Goal: Information Seeking & Learning: Stay updated

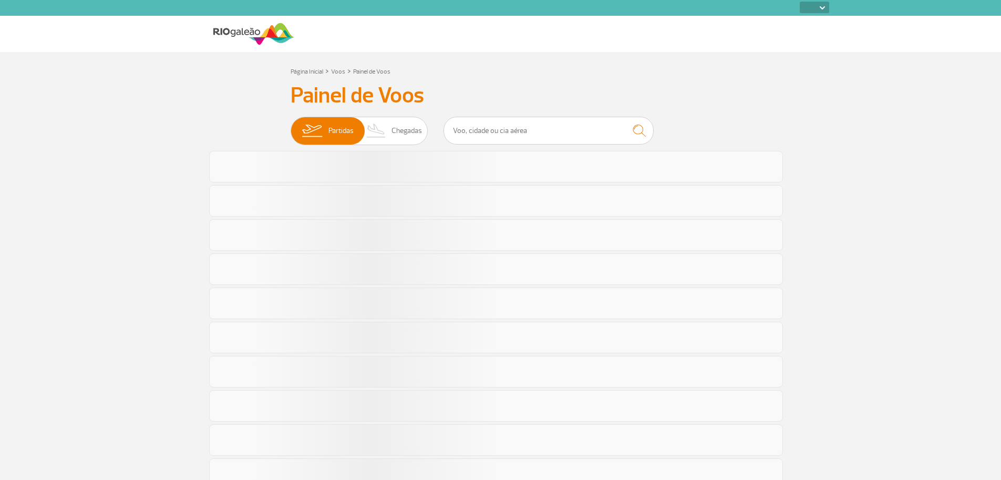
select select
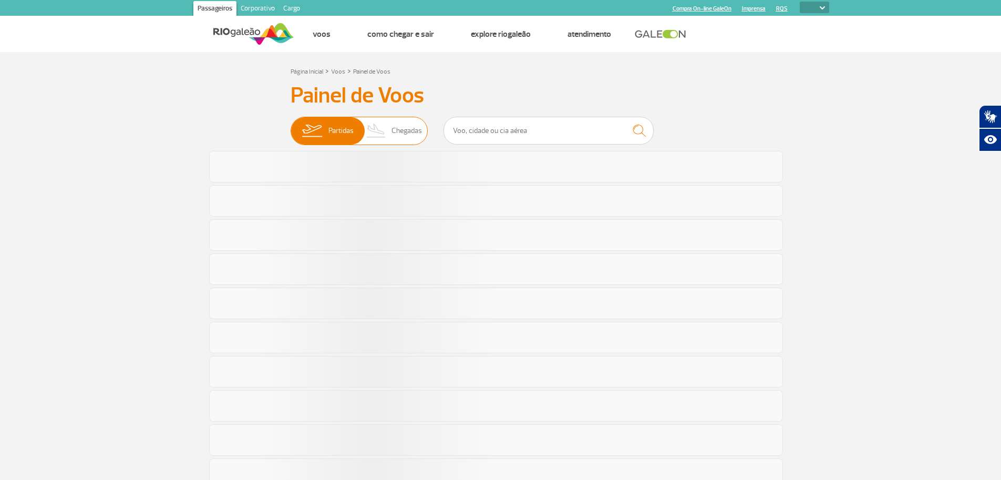
click at [413, 131] on span "Chegadas" at bounding box center [406, 130] width 30 height 27
click at [290, 126] on input "Partidas Chegadas" at bounding box center [290, 126] width 0 height 0
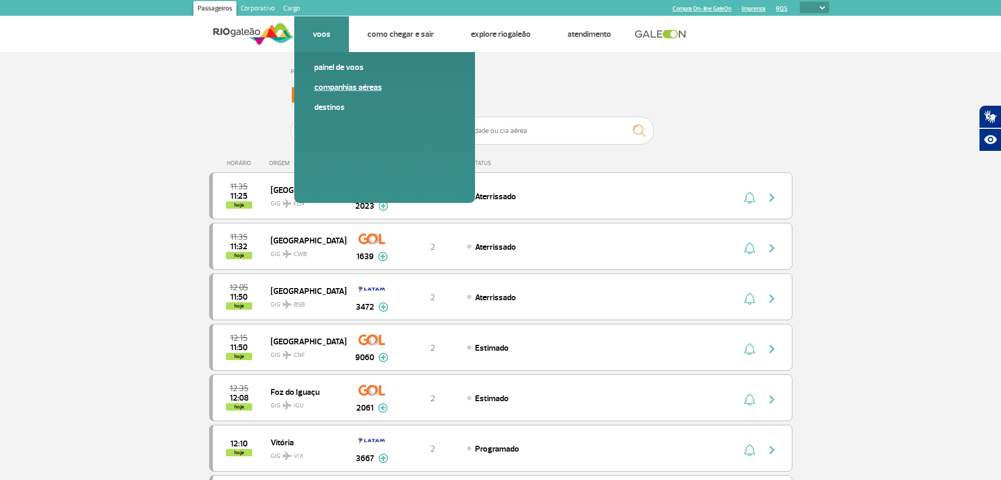
click at [334, 86] on link "Companhias Aéreas" at bounding box center [384, 87] width 141 height 12
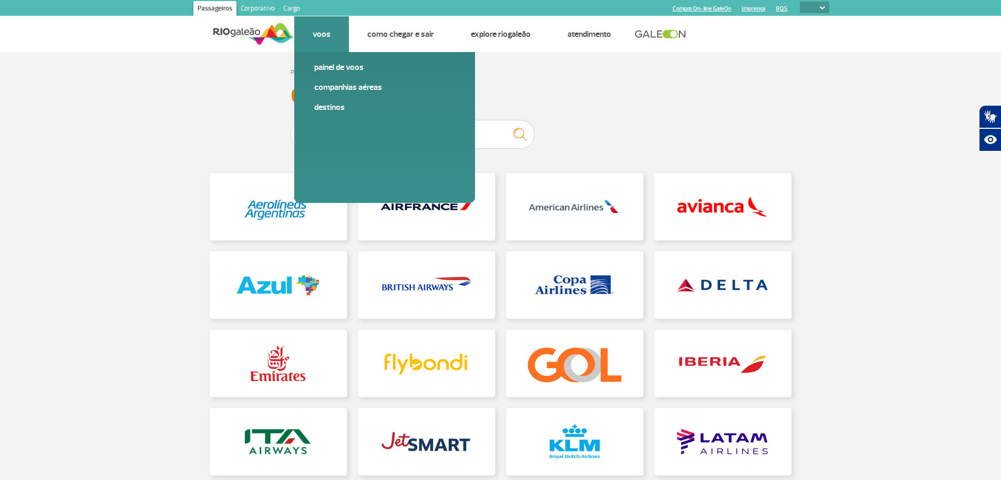
click at [321, 32] on link "Voos" at bounding box center [322, 34] width 18 height 11
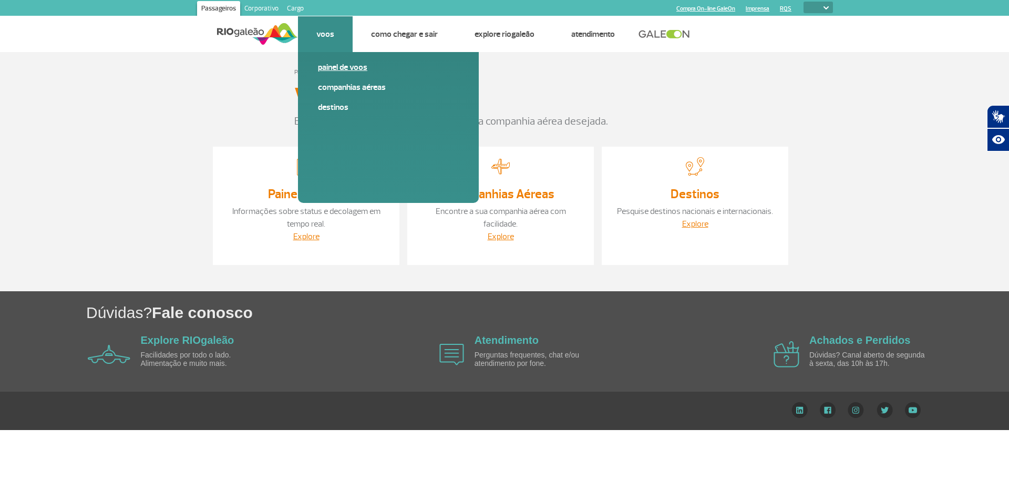
click at [339, 68] on link "Painel de voos" at bounding box center [388, 67] width 141 height 12
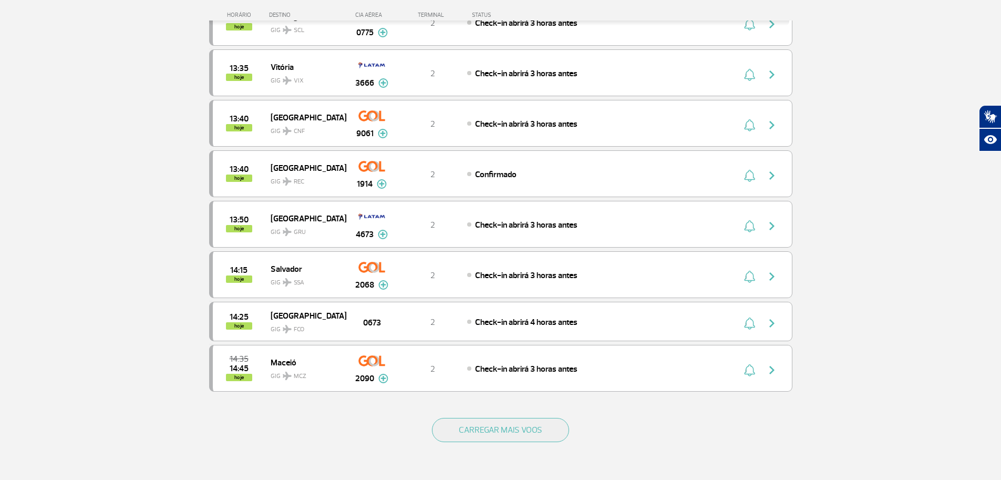
scroll to position [840, 0]
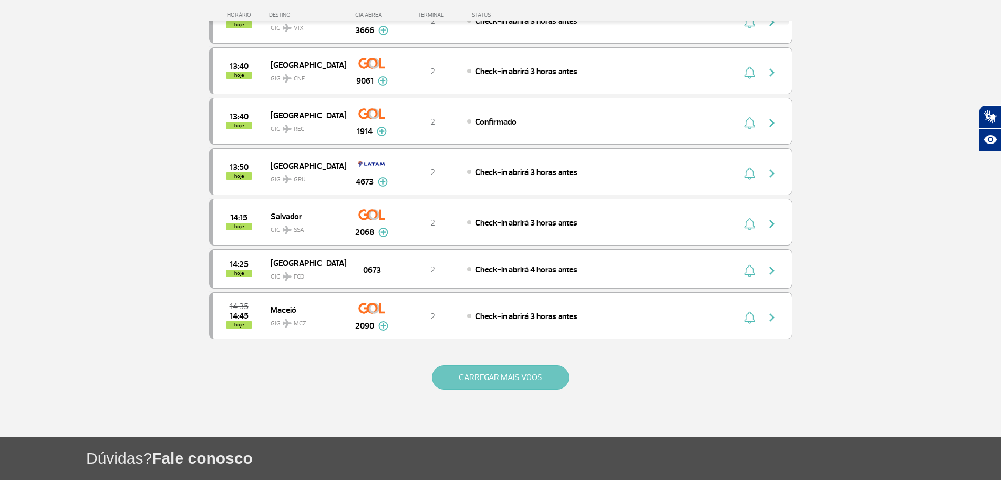
click at [485, 373] on button "CARREGAR MAIS VOOS" at bounding box center [500, 377] width 137 height 24
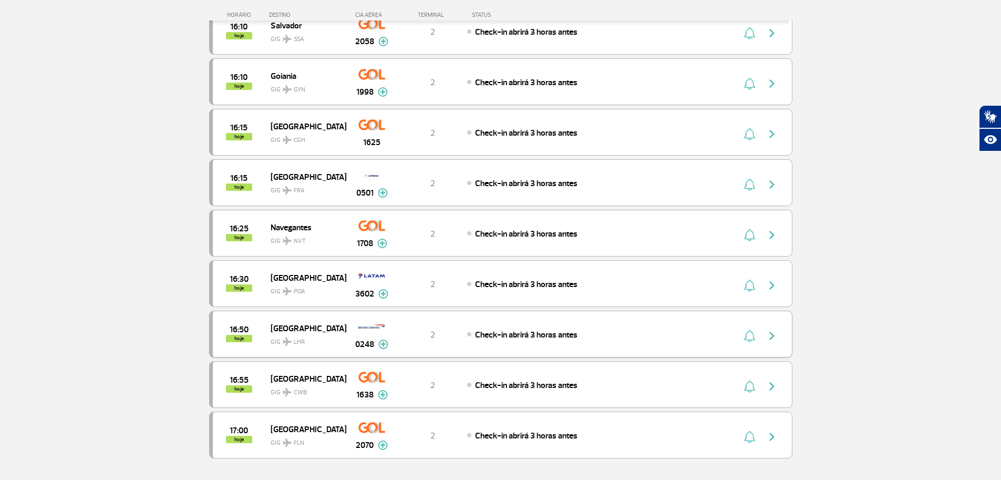
scroll to position [1786, 0]
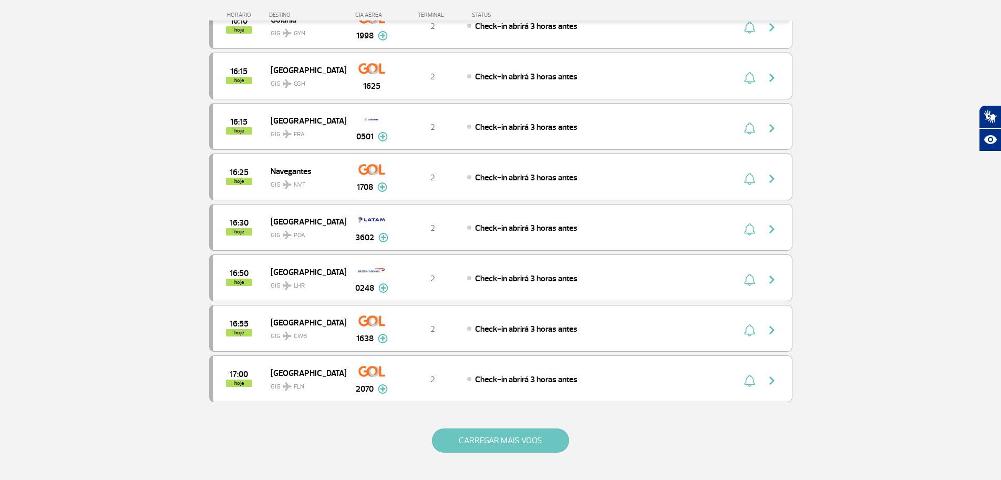
click at [481, 447] on button "CARREGAR MAIS VOOS" at bounding box center [500, 440] width 137 height 24
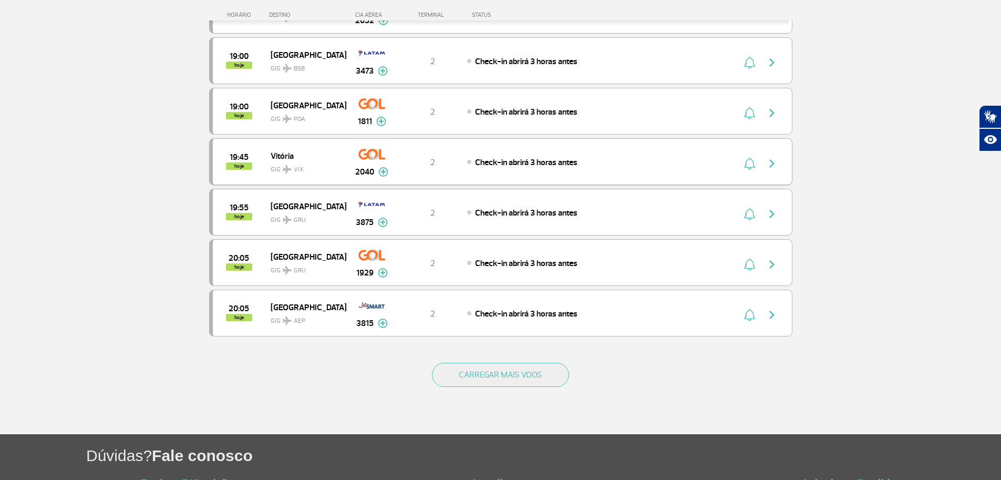
scroll to position [2942, 0]
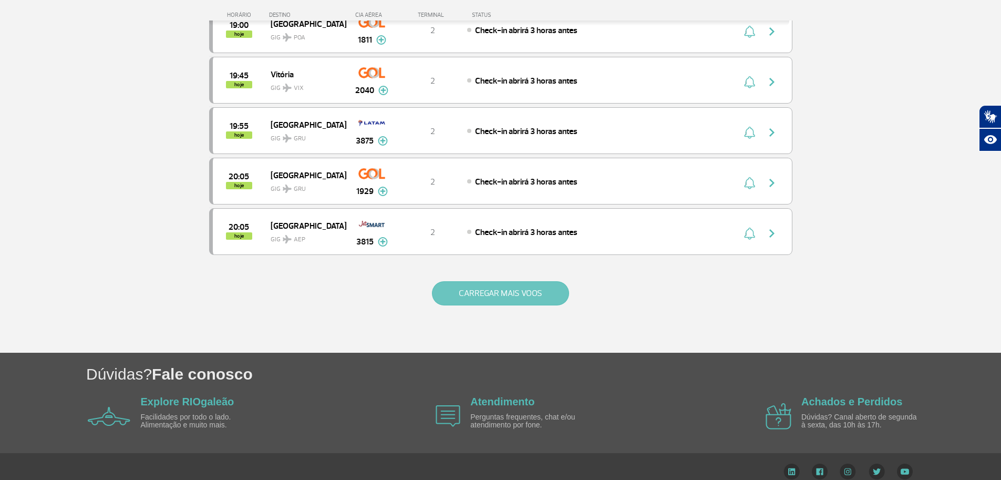
click at [482, 295] on button "CARREGAR MAIS VOOS" at bounding box center [500, 293] width 137 height 24
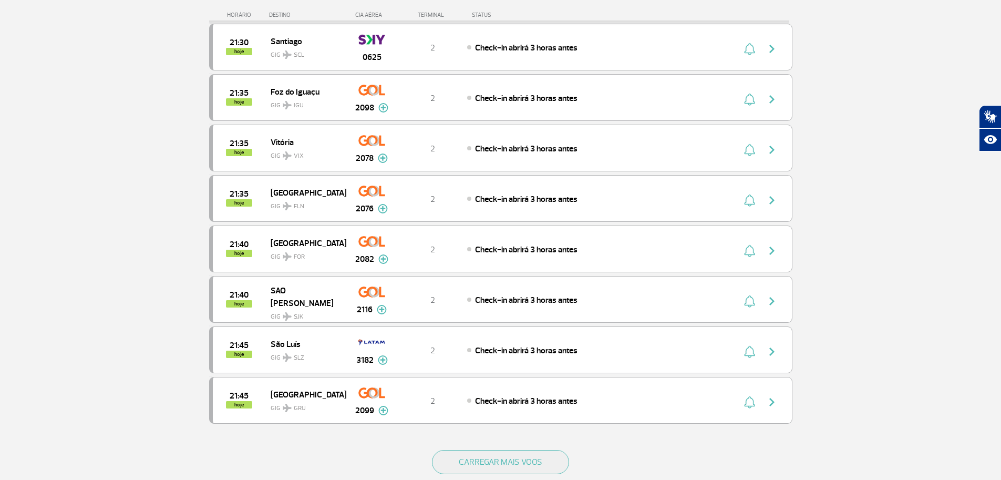
scroll to position [3782, 0]
click at [520, 457] on button "CARREGAR MAIS VOOS" at bounding box center [500, 461] width 137 height 24
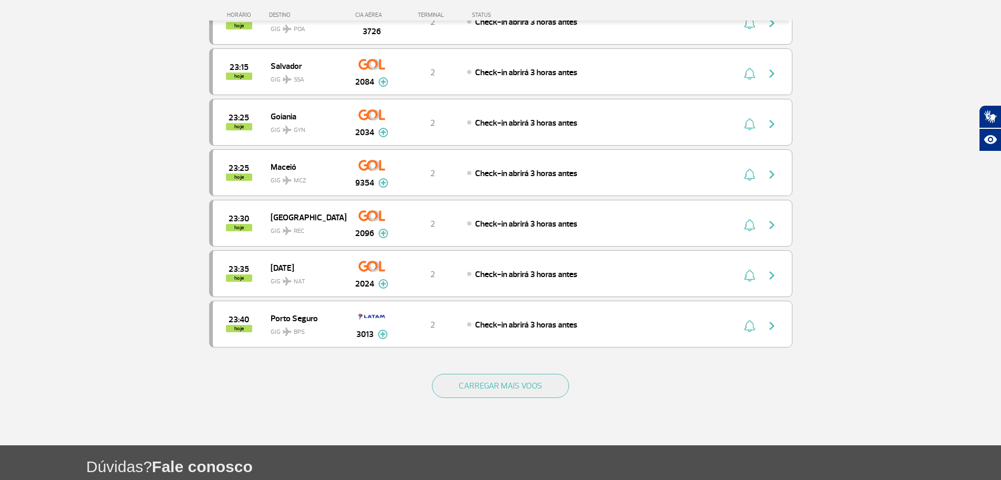
scroll to position [4938, 0]
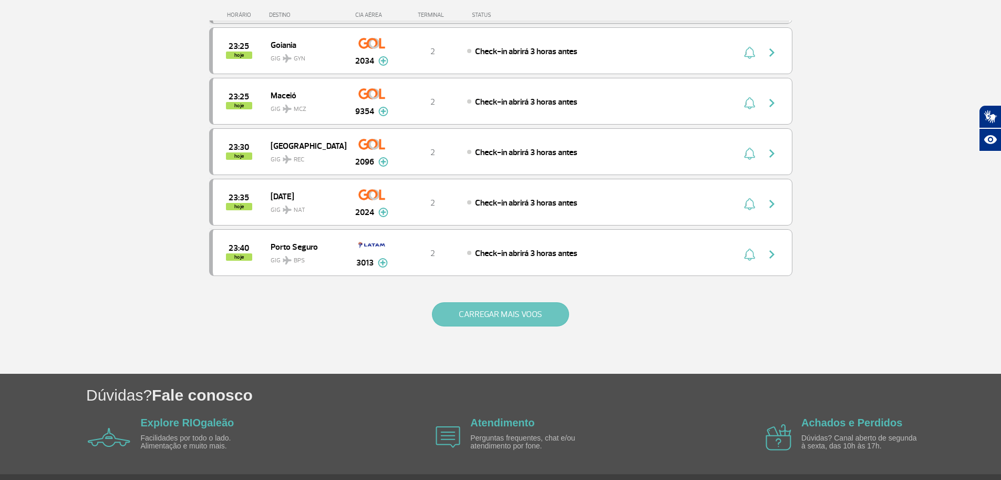
click at [461, 320] on button "CARREGAR MAIS VOOS" at bounding box center [500, 314] width 137 height 24
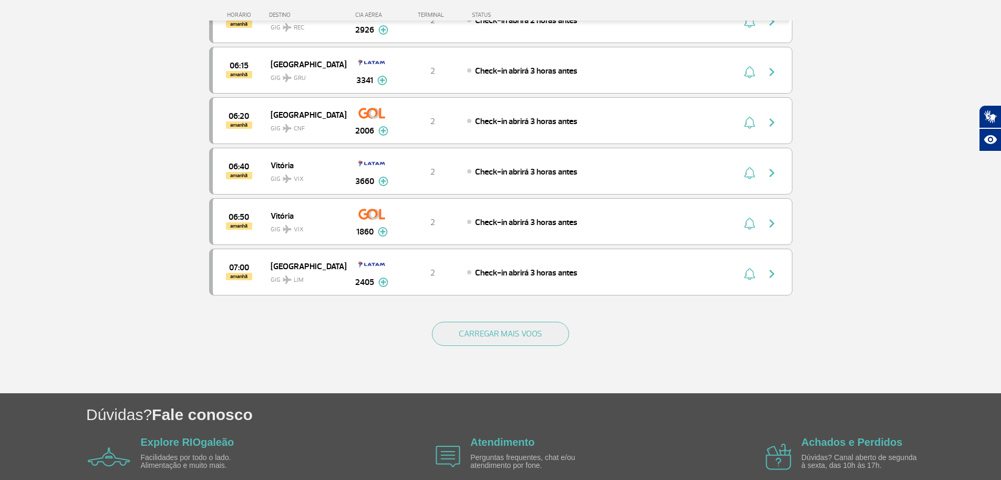
scroll to position [5936, 0]
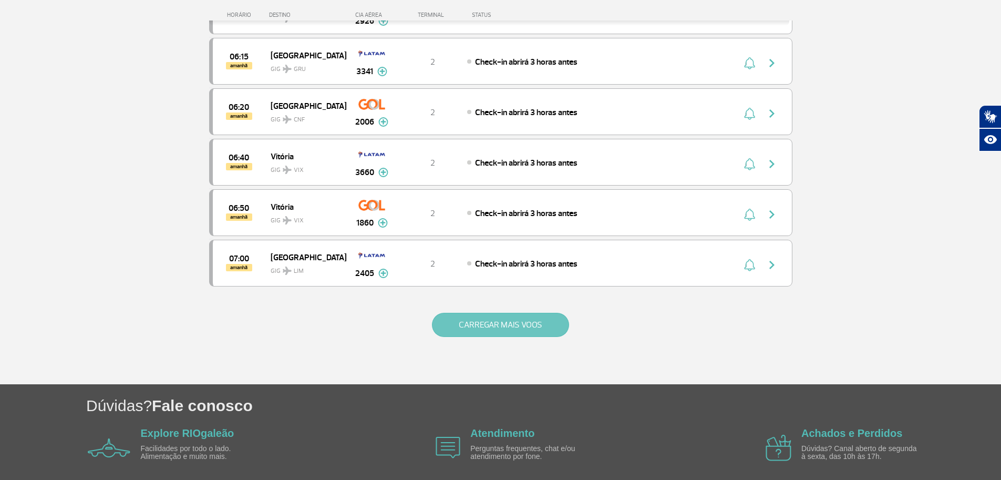
click at [516, 318] on button "CARREGAR MAIS VOOS" at bounding box center [500, 325] width 137 height 24
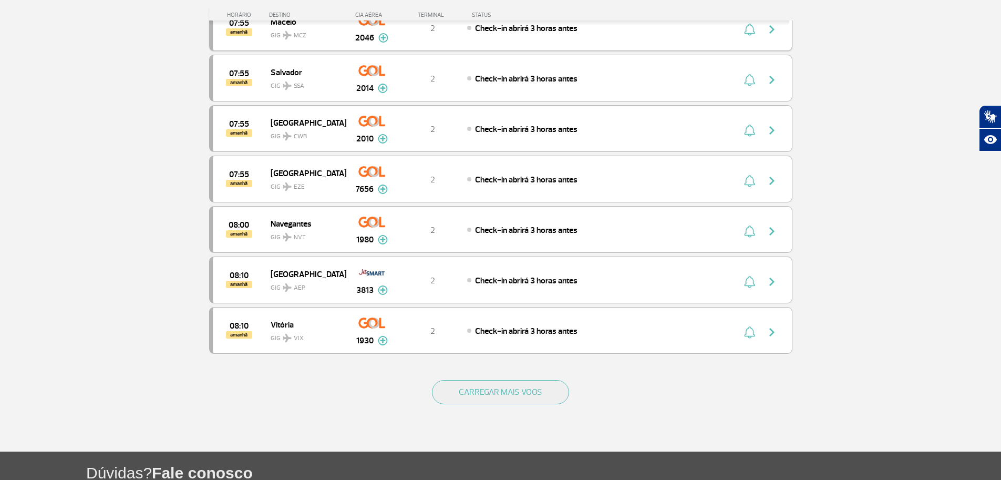
scroll to position [6881, 0]
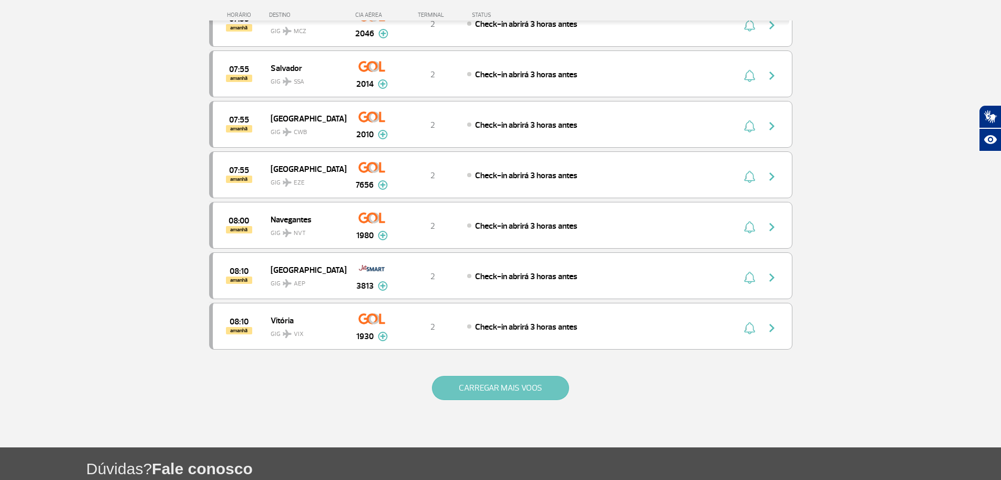
click at [507, 387] on button "CARREGAR MAIS VOOS" at bounding box center [500, 388] width 137 height 24
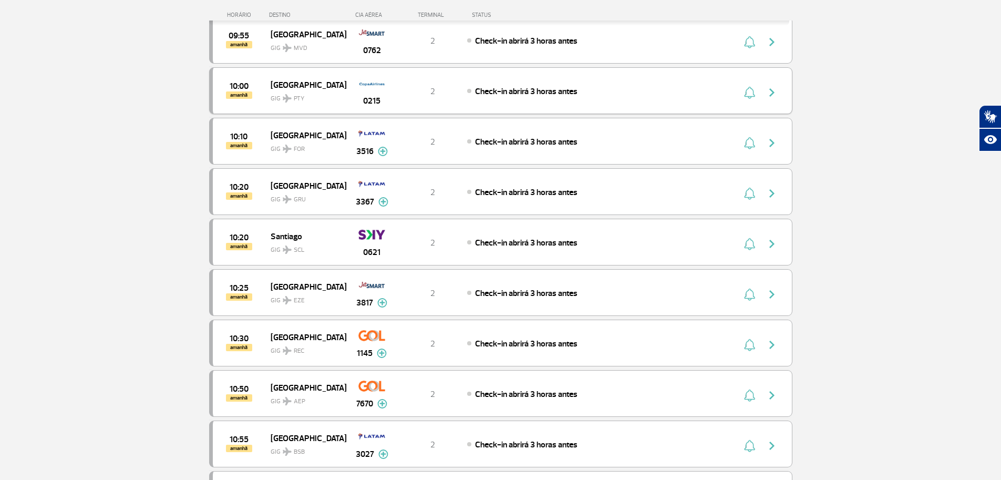
scroll to position [7880, 0]
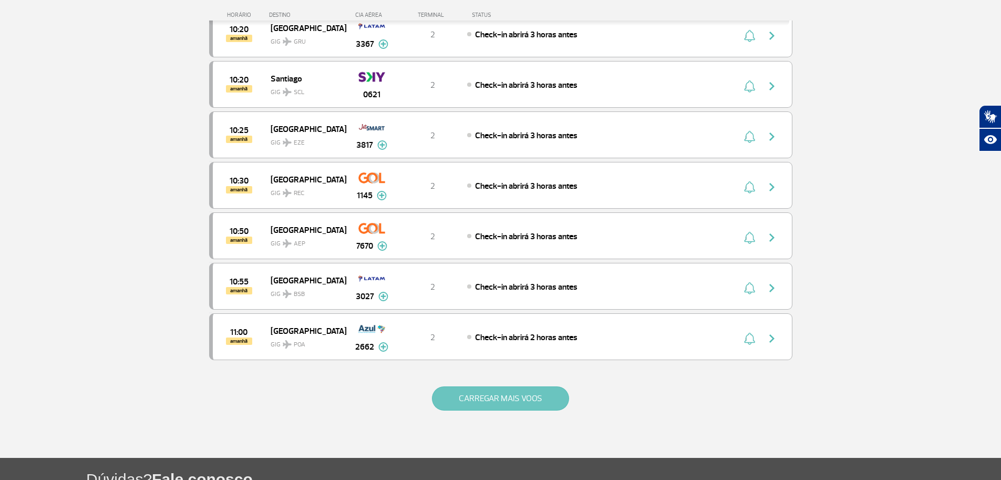
click at [486, 403] on button "CARREGAR MAIS VOOS" at bounding box center [500, 398] width 137 height 24
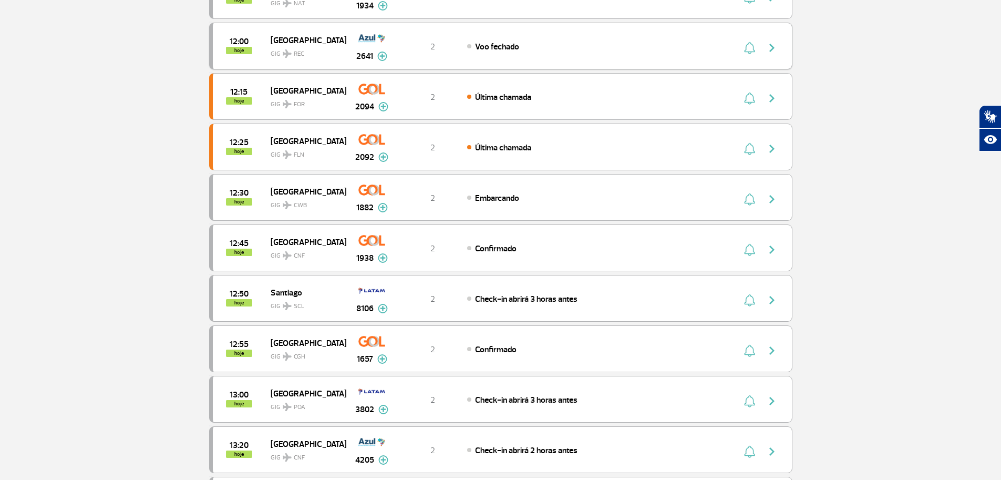
scroll to position [0, 0]
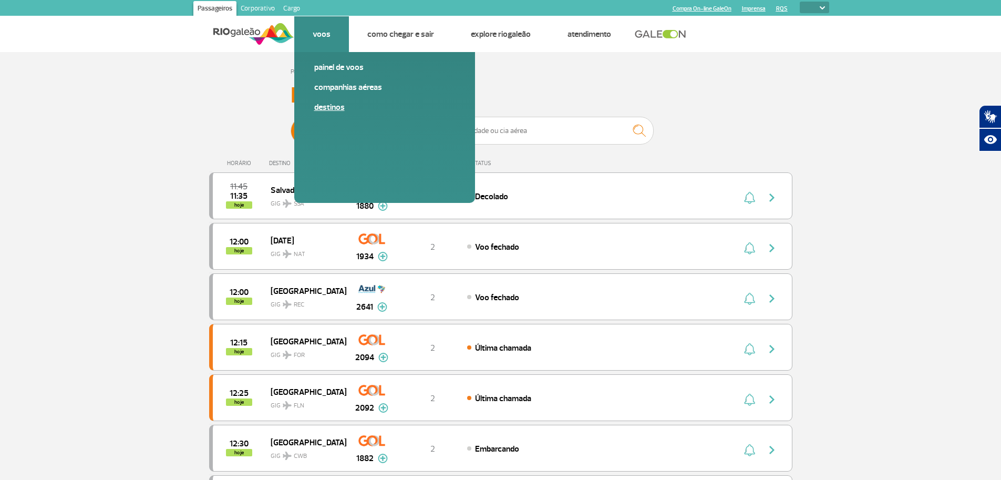
click at [331, 107] on link "Destinos" at bounding box center [384, 107] width 141 height 12
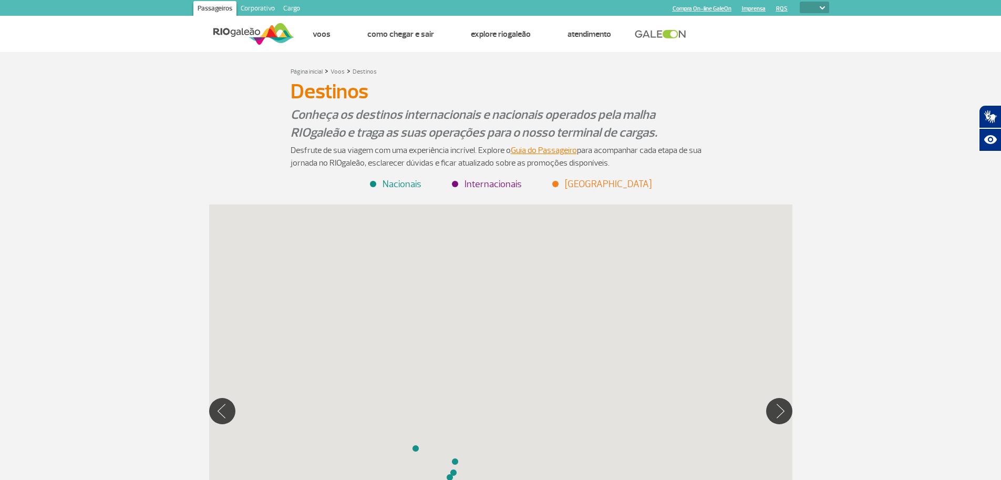
click at [504, 184] on li "Internacionais" at bounding box center [487, 184] width 69 height 14
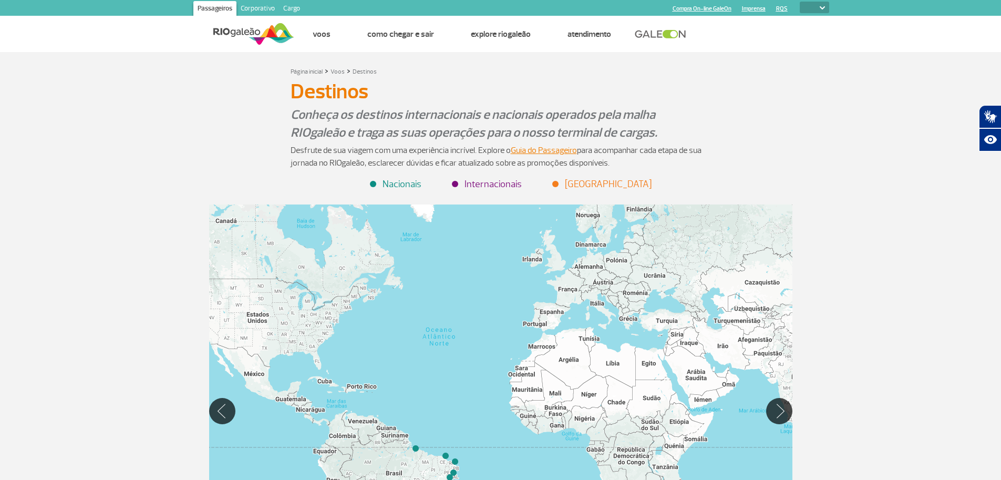
click at [472, 187] on li "Internacionais" at bounding box center [487, 184] width 69 height 14
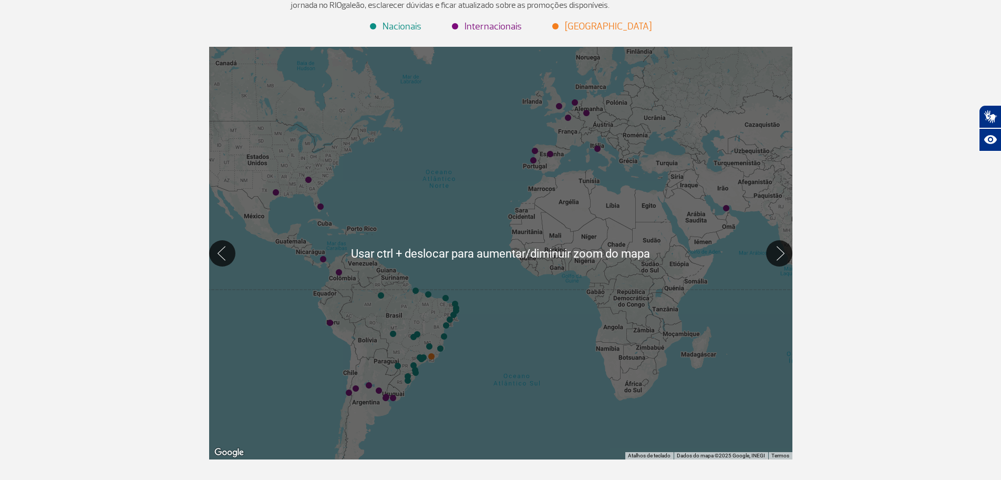
scroll to position [105, 0]
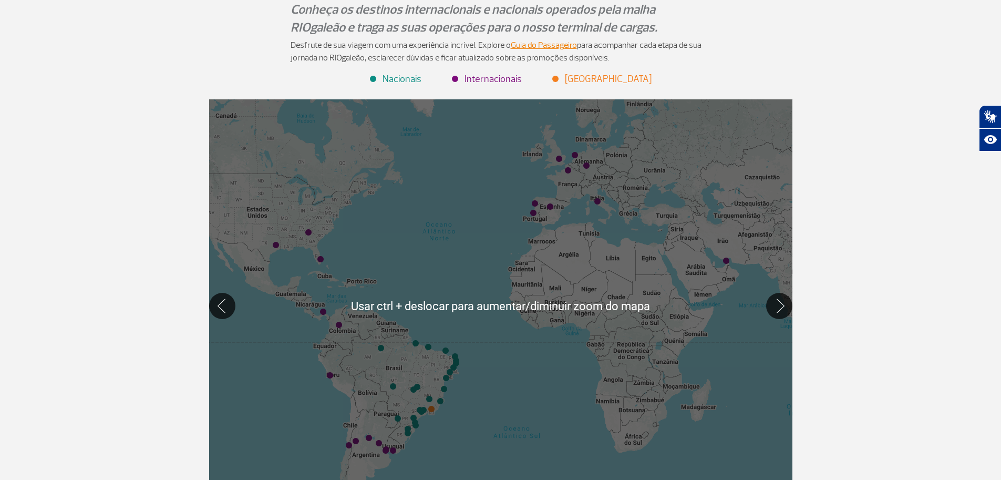
click at [444, 244] on div at bounding box center [500, 305] width 583 height 412
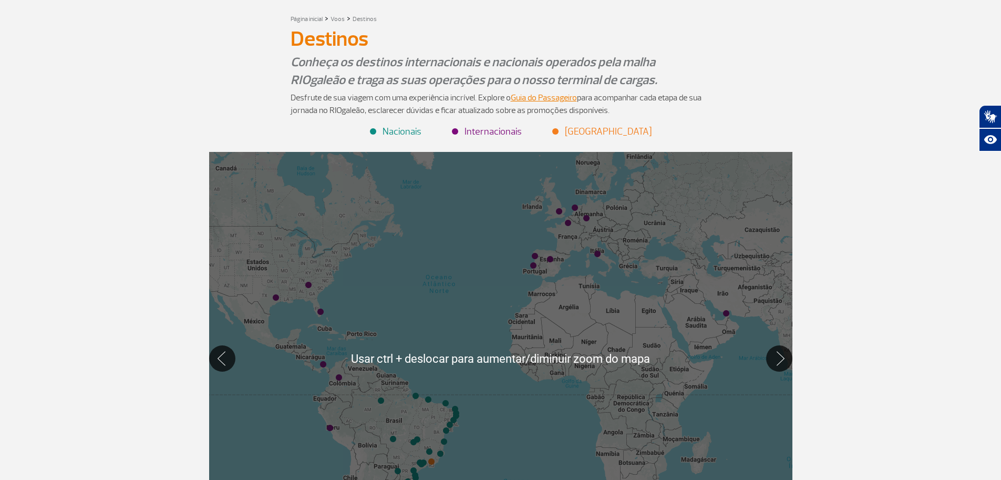
scroll to position [0, 0]
